Goal: Information Seeking & Learning: Find specific fact

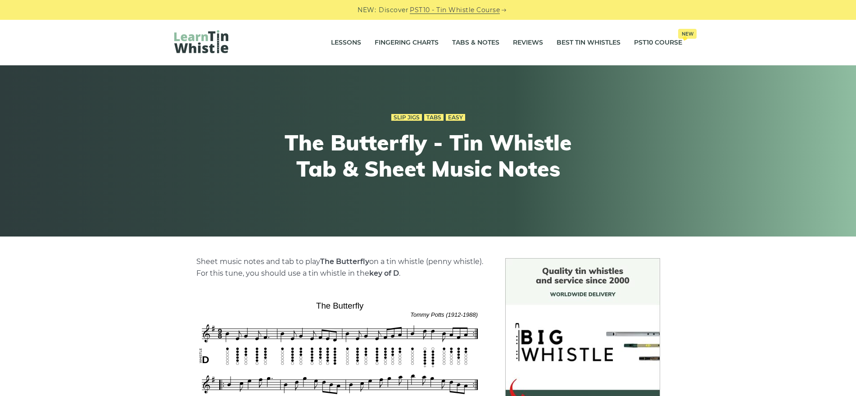
click at [202, 31] on img at bounding box center [201, 41] width 54 height 23
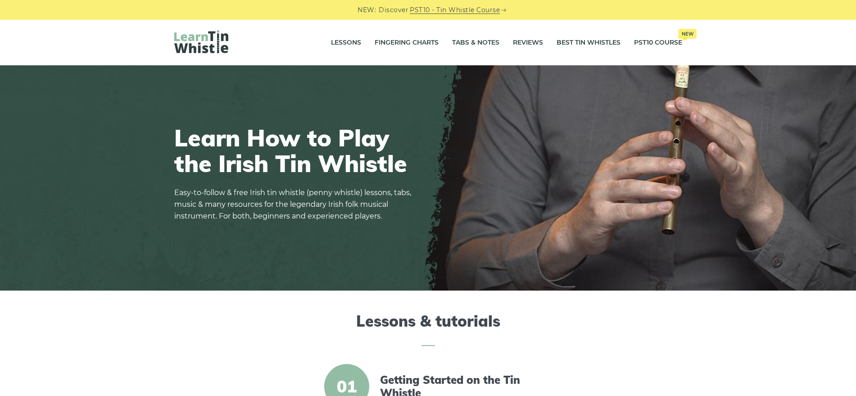
click at [191, 41] on img at bounding box center [201, 41] width 54 height 23
click at [481, 39] on link "Tabs & Notes" at bounding box center [475, 43] width 47 height 23
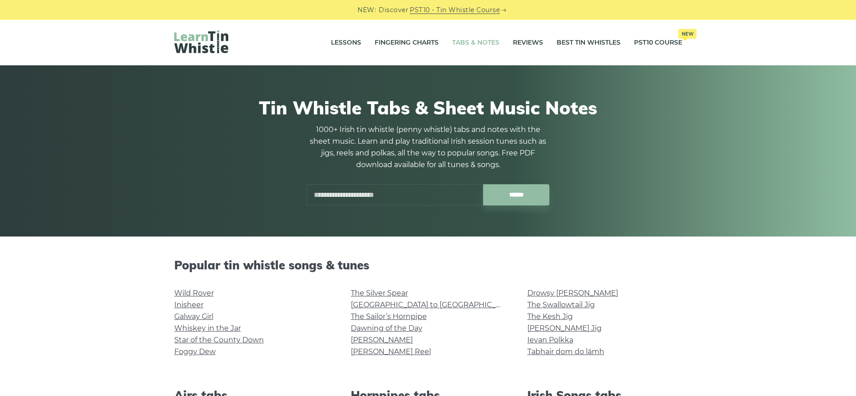
click at [430, 205] on div "Tin Whistle Tabs & Sheet Music Notes 1000+ Irish tin whistle (penny whistle) ta…" at bounding box center [428, 151] width 508 height 152
click at [429, 192] on input "text" at bounding box center [395, 194] width 176 height 21
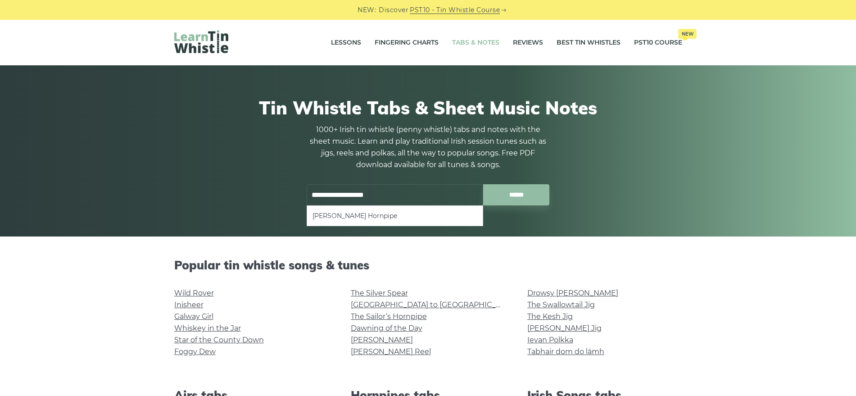
click at [362, 221] on ul "[PERSON_NAME] Hornpipe" at bounding box center [395, 215] width 176 height 21
click at [359, 216] on li "[PERSON_NAME] Hornpipe" at bounding box center [394, 215] width 165 height 11
type input "**********"
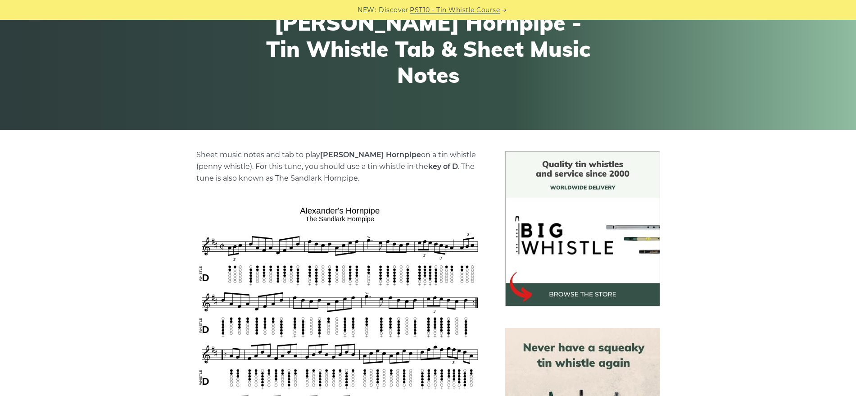
scroll to position [169, 0]
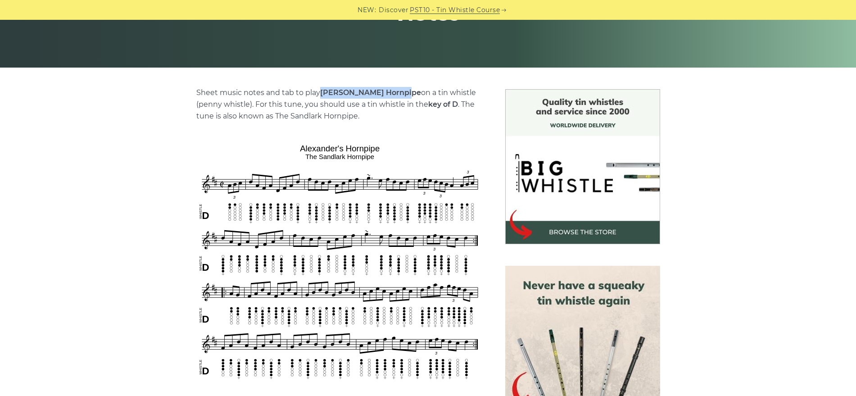
drag, startPoint x: 319, startPoint y: 89, endPoint x: 399, endPoint y: 95, distance: 80.3
click at [399, 95] on p "Sheet music notes and tab to play [PERSON_NAME] Hornpipe on a tin whistle ([PER…" at bounding box center [339, 104] width 287 height 35
